Goal: Find specific page/section: Find specific page/section

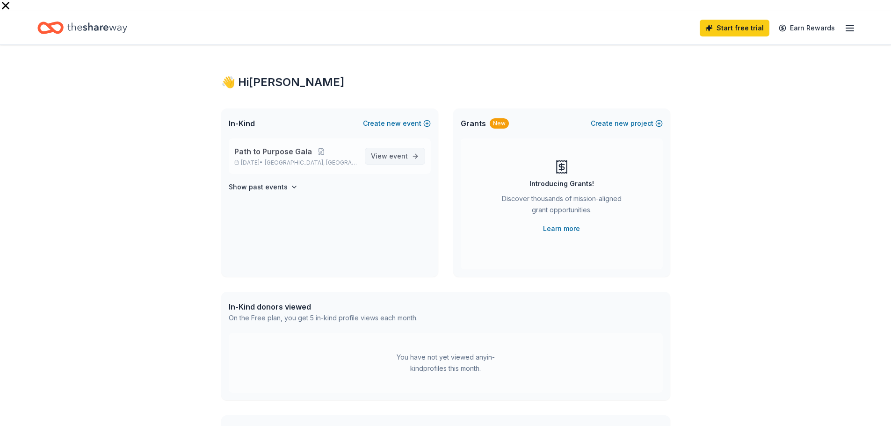
click at [382, 151] on span "View event" at bounding box center [389, 156] width 37 height 11
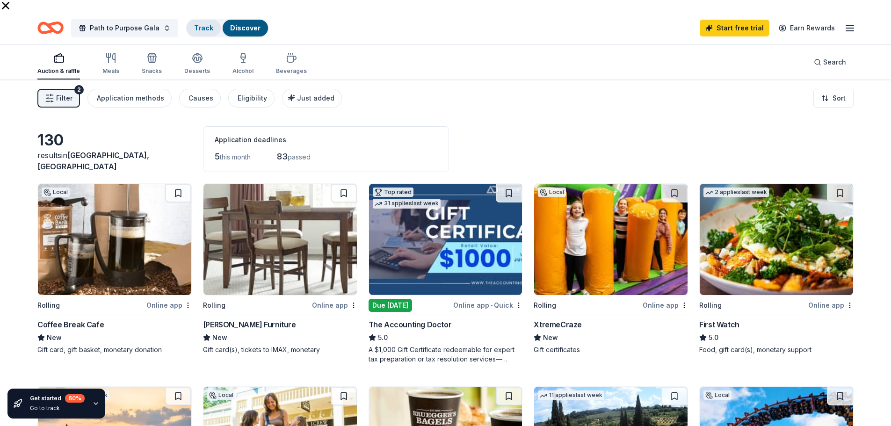
click at [198, 24] on link "Track" at bounding box center [203, 28] width 19 height 8
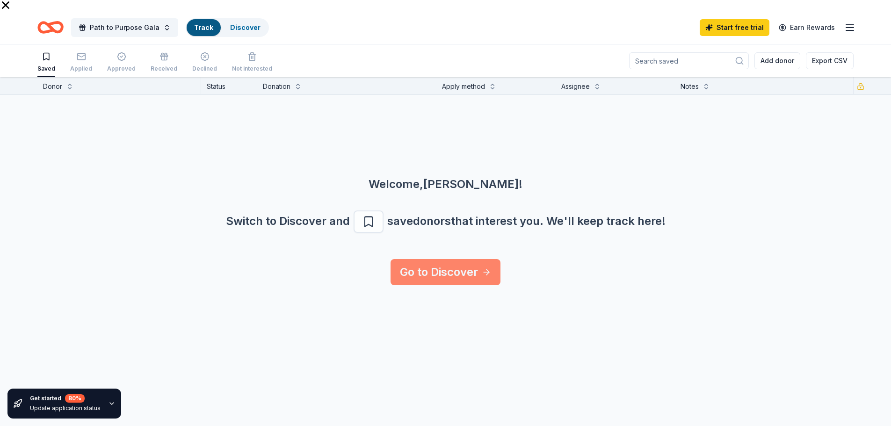
click at [477, 265] on link "Go to Discover" at bounding box center [446, 272] width 110 height 26
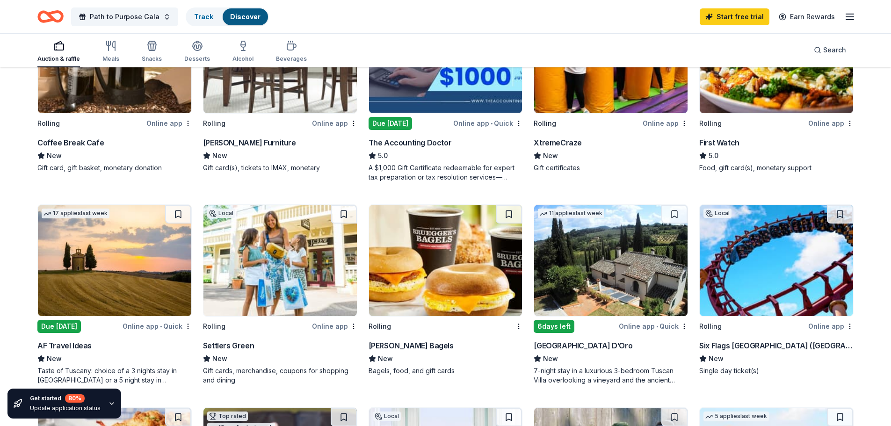
scroll to position [187, 0]
